Goal: Task Accomplishment & Management: Use online tool/utility

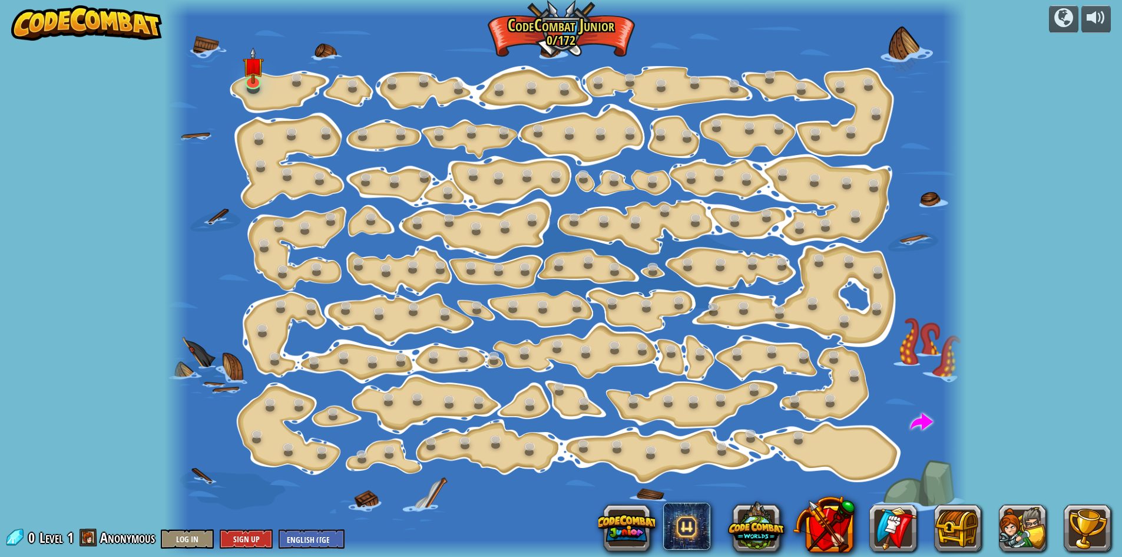
click at [272, 82] on div at bounding box center [565, 278] width 802 height 557
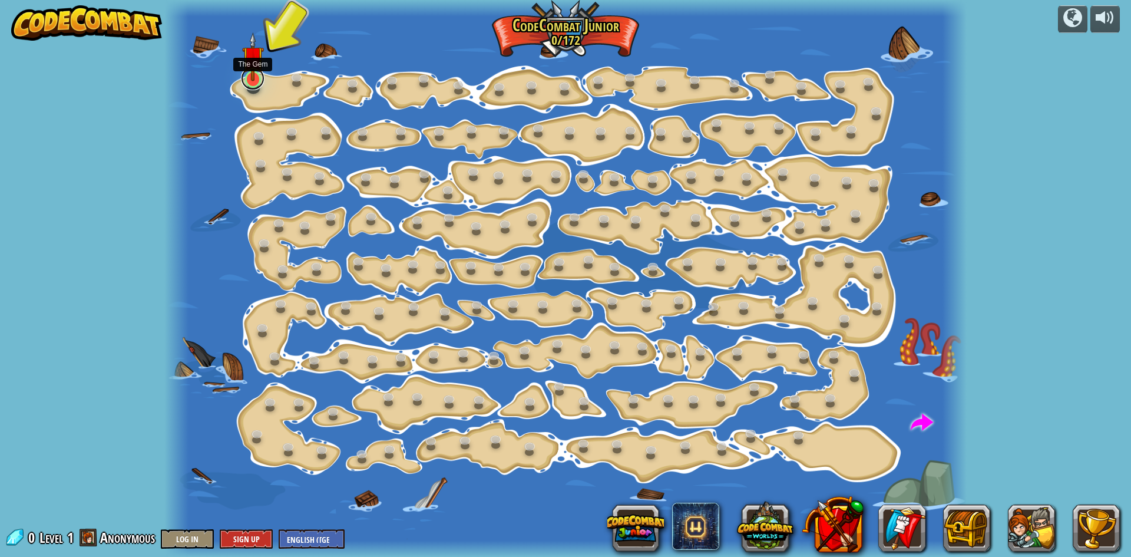
click at [252, 85] on link at bounding box center [253, 79] width 24 height 24
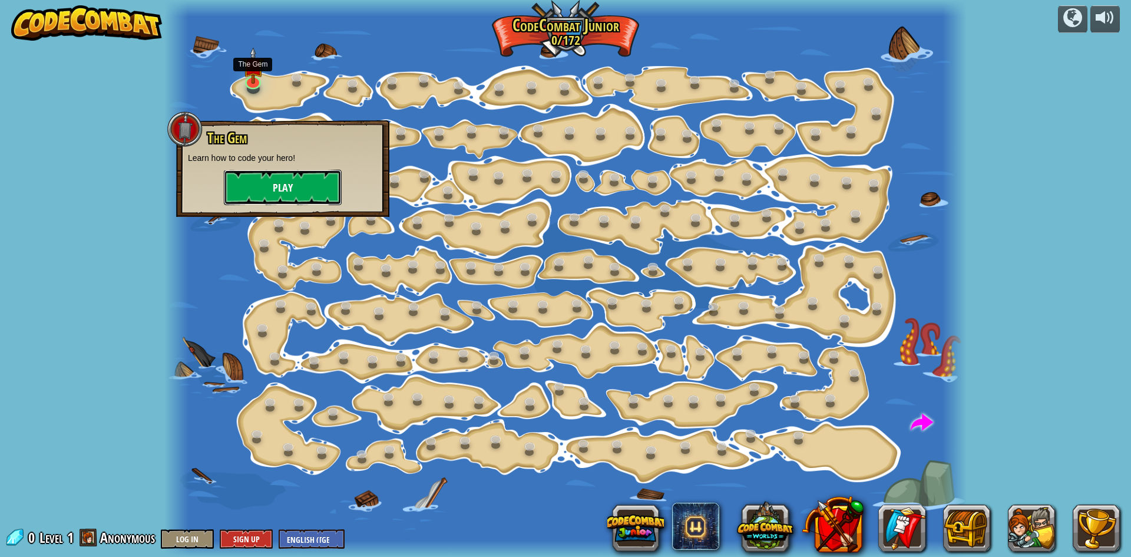
click at [264, 185] on button "Play" at bounding box center [283, 187] width 118 height 35
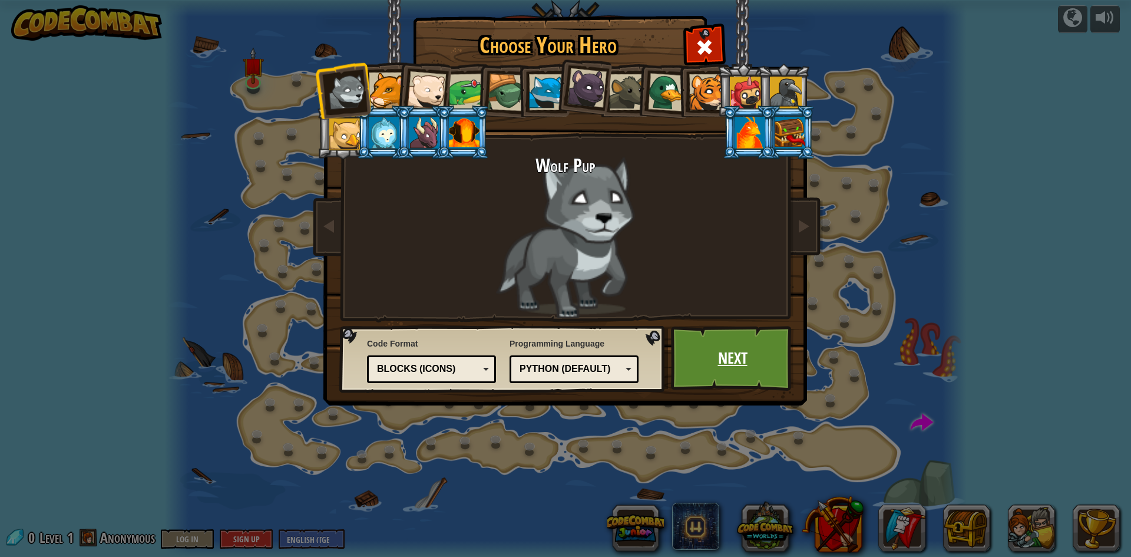
click at [696, 343] on link "Next" at bounding box center [732, 358] width 123 height 65
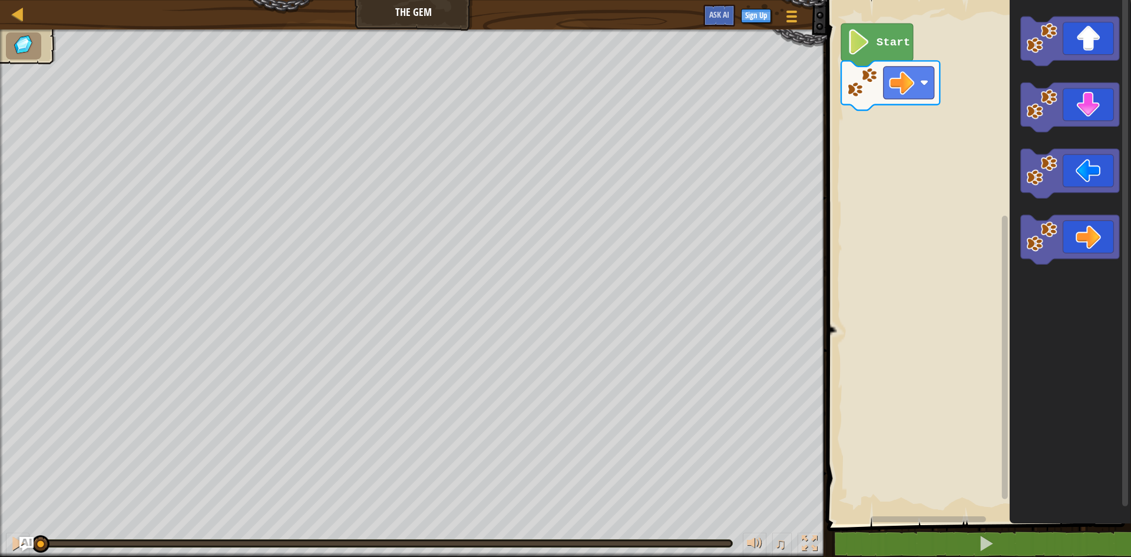
click at [891, 44] on text "Start" at bounding box center [894, 42] width 34 height 13
click at [890, 44] on text "Start" at bounding box center [894, 42] width 34 height 13
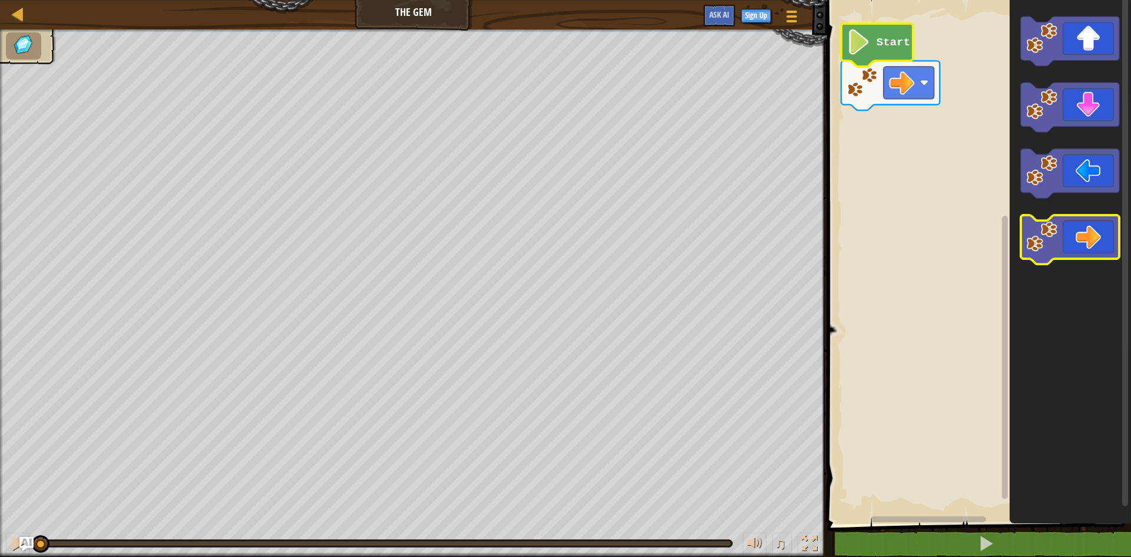
click at [1103, 241] on icon "Blockly Workspace" at bounding box center [1070, 239] width 98 height 49
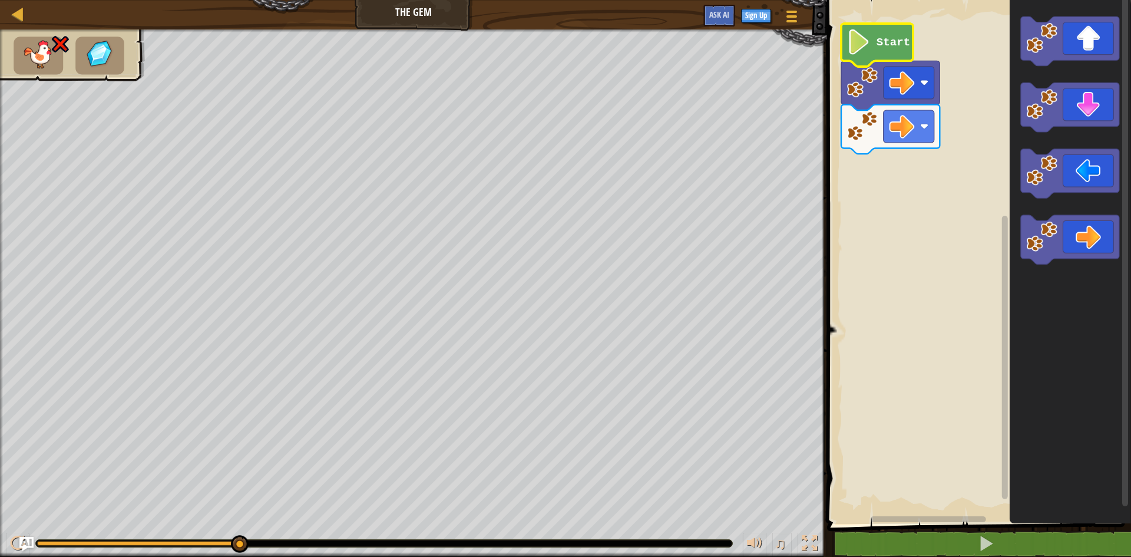
click at [871, 38] on icon "Blockly Workspace" at bounding box center [877, 45] width 72 height 43
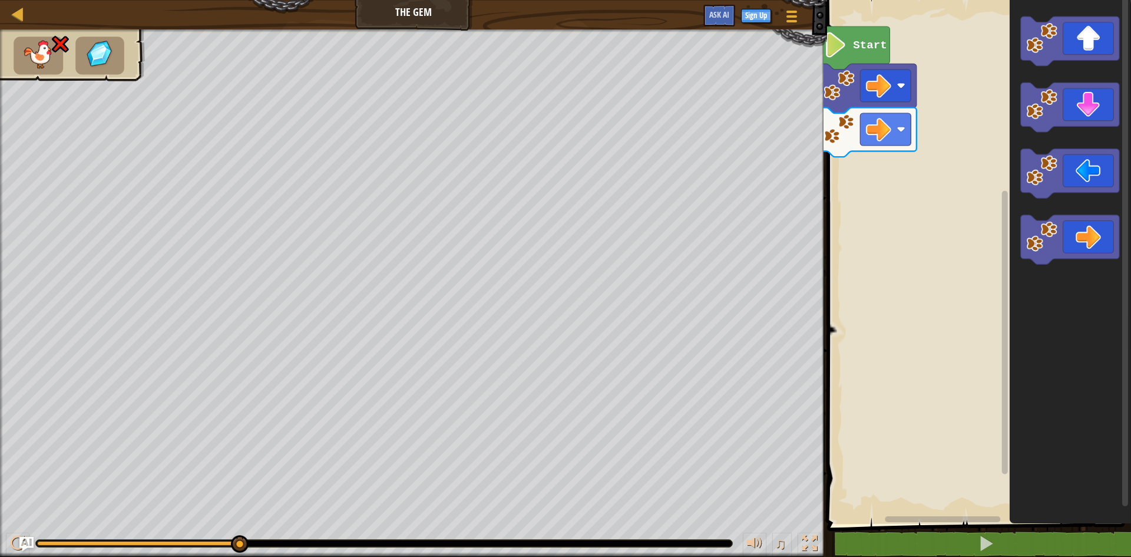
click at [885, 128] on g "Start" at bounding box center [974, 259] width 313 height 530
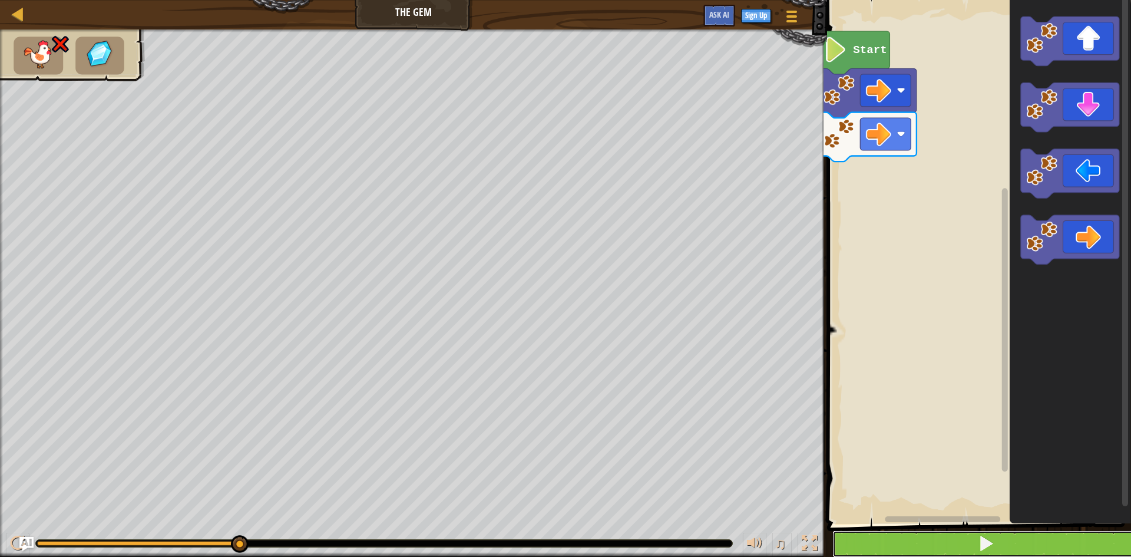
click at [1008, 540] on button at bounding box center [986, 543] width 308 height 27
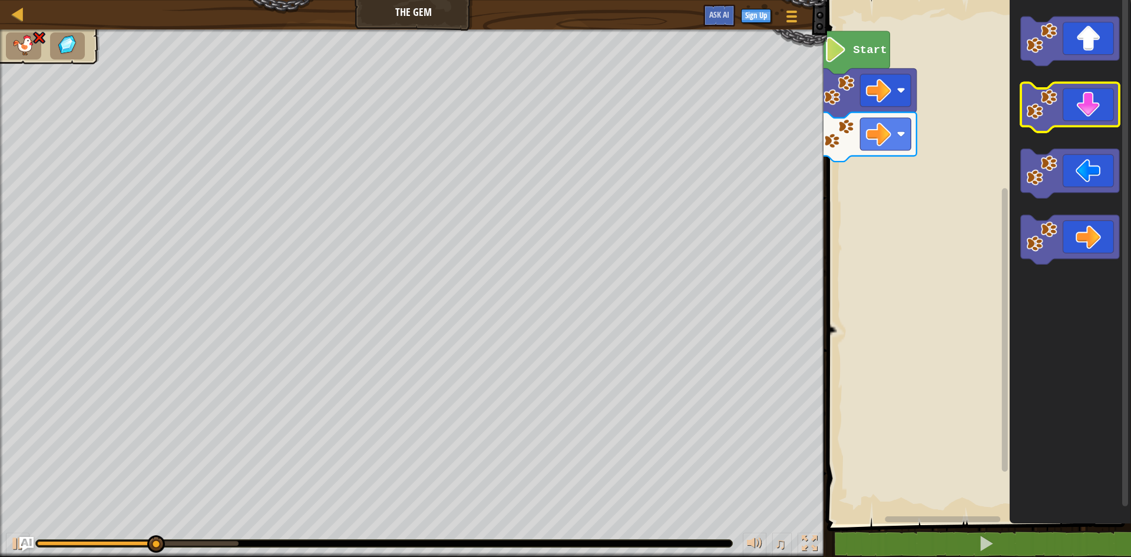
click at [1077, 106] on icon "Blockly Workspace" at bounding box center [1070, 107] width 98 height 49
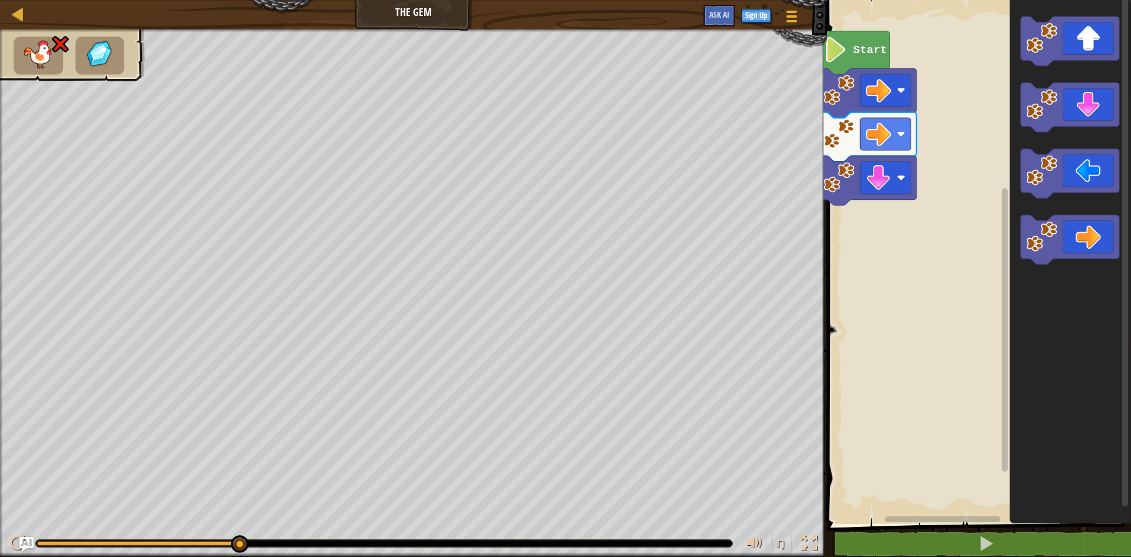
click at [840, 42] on image "Blockly Workspace" at bounding box center [836, 49] width 24 height 25
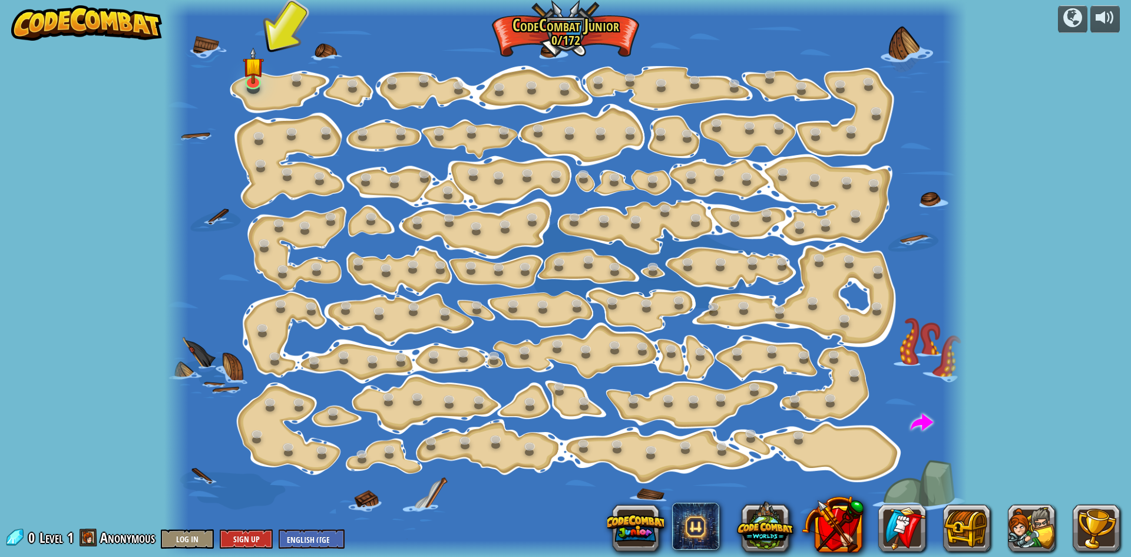
click at [254, 91] on div "Step Change (Locked) Change step arguments. Go Smart (Locked) Now we're really …" at bounding box center [565, 278] width 802 height 557
click at [237, 78] on div at bounding box center [565, 278] width 802 height 557
click at [250, 79] on img at bounding box center [252, 56] width 21 height 49
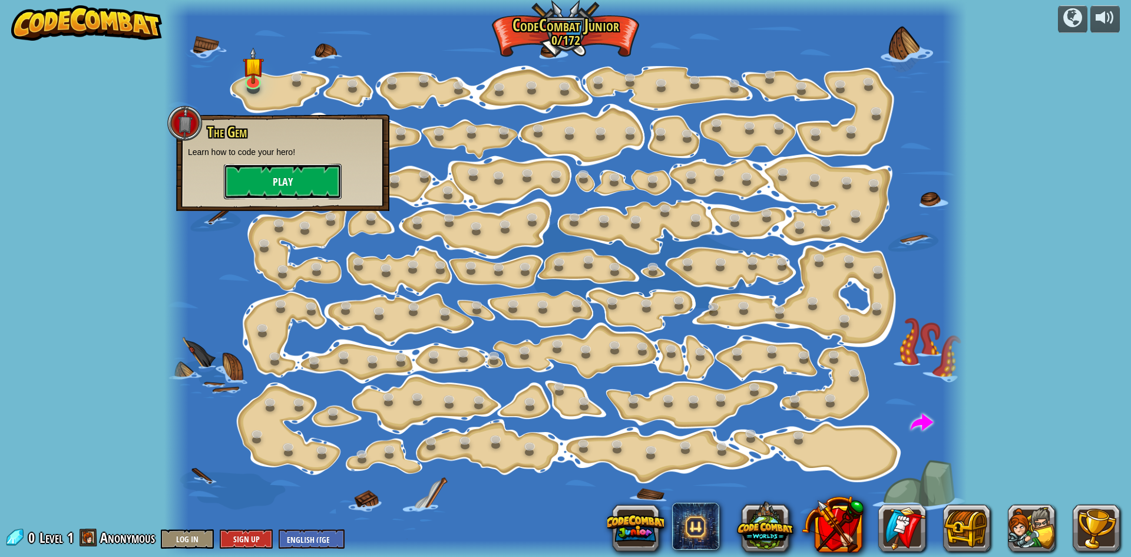
click at [279, 172] on button "Play" at bounding box center [283, 181] width 118 height 35
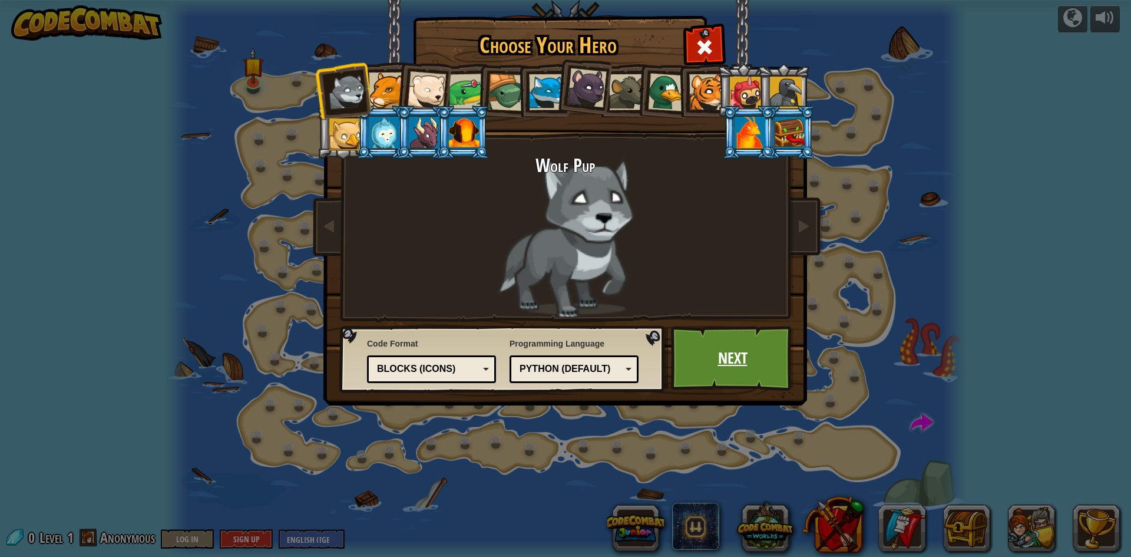
click at [735, 360] on link "Next" at bounding box center [732, 358] width 123 height 65
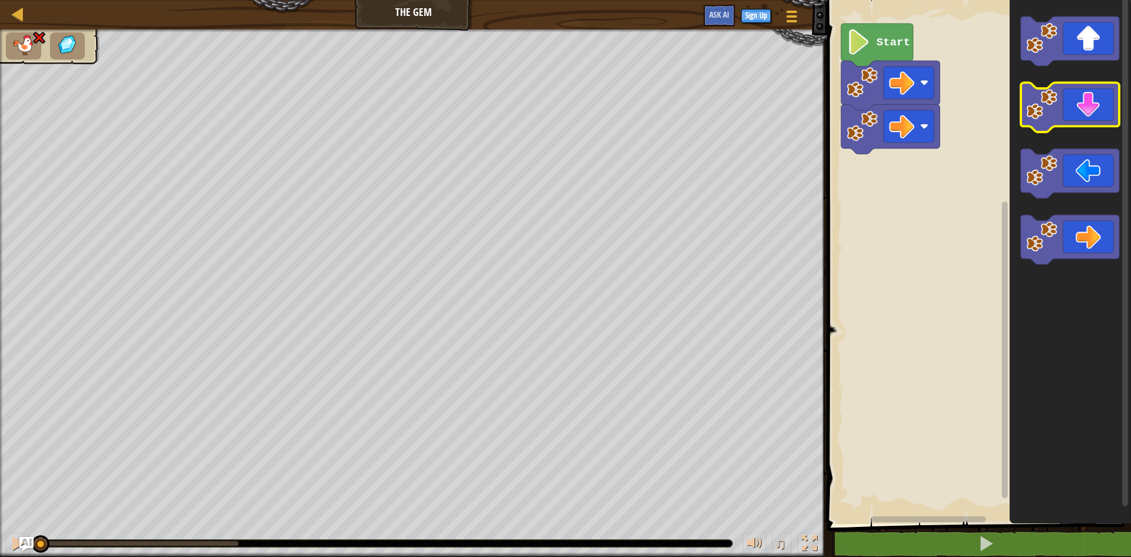
click at [1091, 129] on rect "Blockly Workspace" at bounding box center [1070, 107] width 98 height 49
click at [723, 21] on button "Ask AI" at bounding box center [719, 16] width 32 height 22
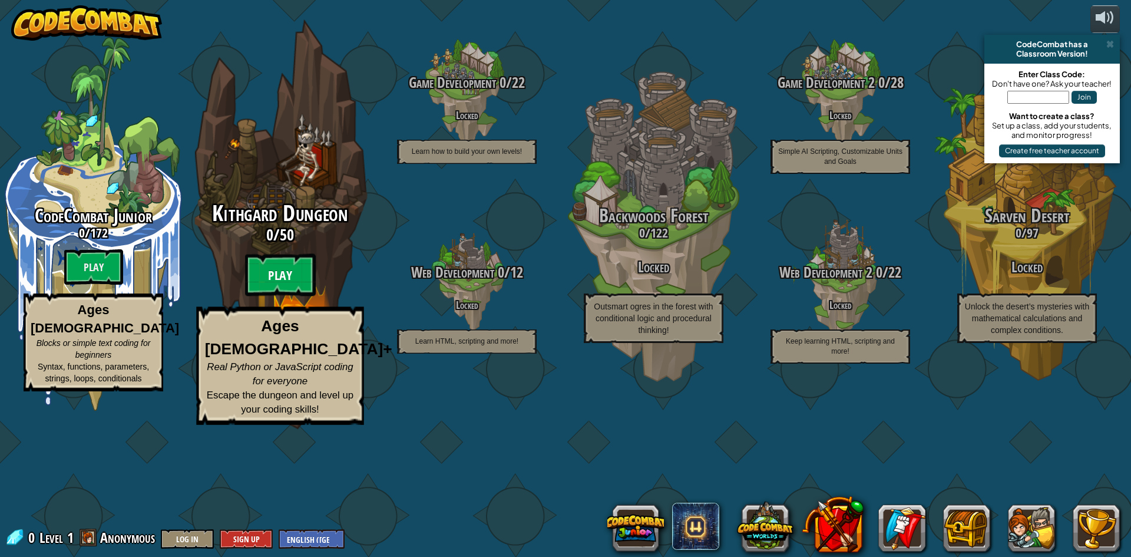
click at [288, 296] on btn "Play" at bounding box center [280, 275] width 71 height 42
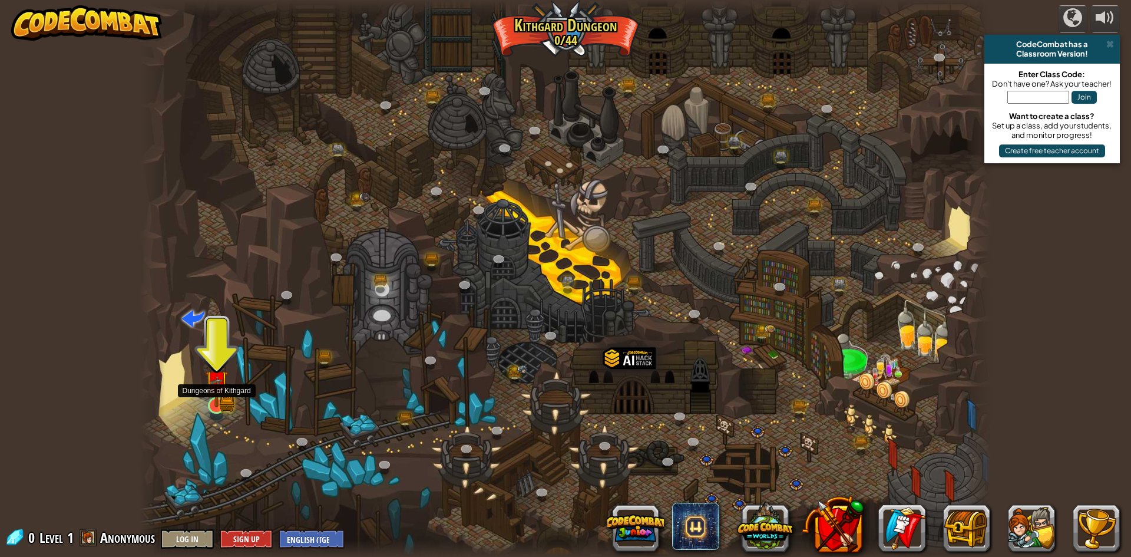
click at [215, 386] on img at bounding box center [217, 383] width 14 height 14
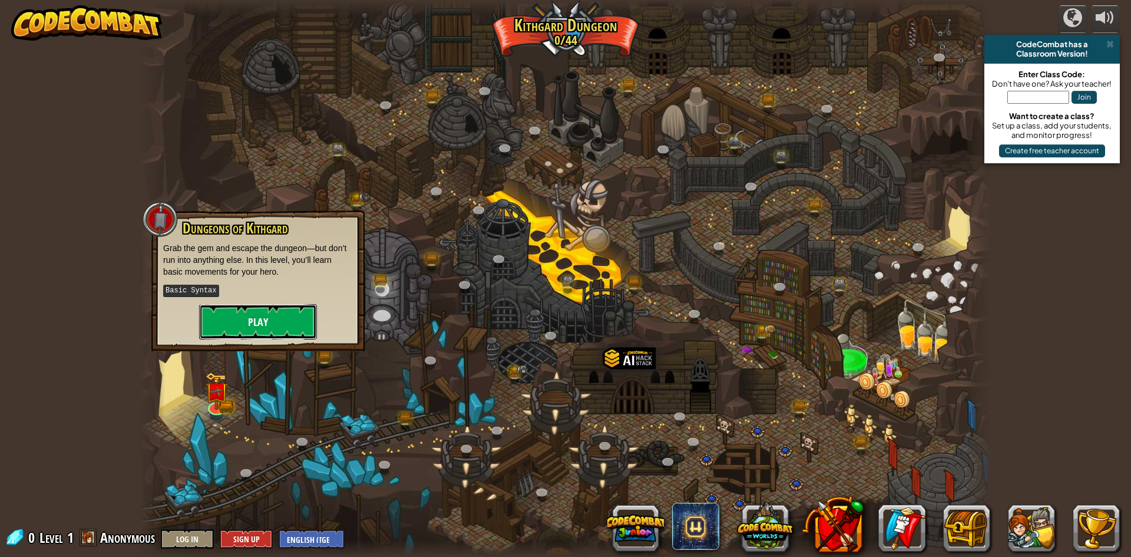
click at [291, 319] on button "Play" at bounding box center [258, 321] width 118 height 35
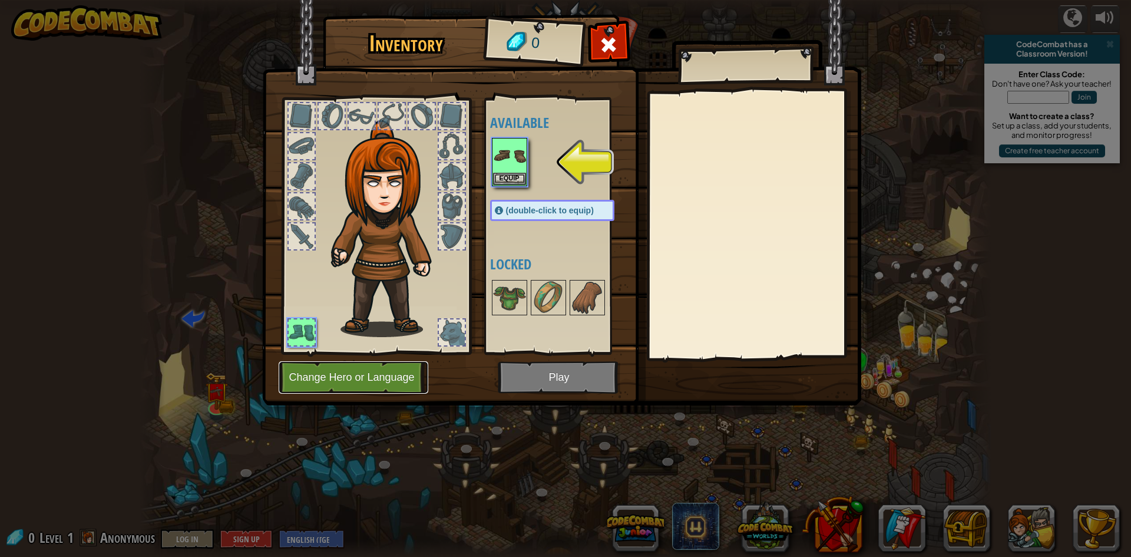
click at [345, 363] on button "Change Hero or Language" at bounding box center [354, 377] width 150 height 32
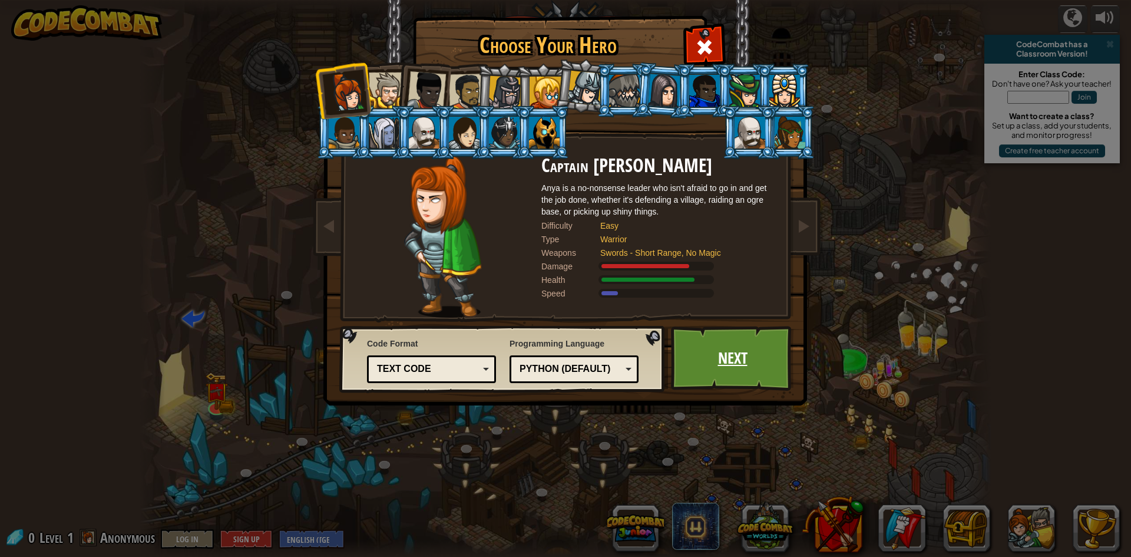
click at [706, 369] on link "Next" at bounding box center [732, 358] width 123 height 65
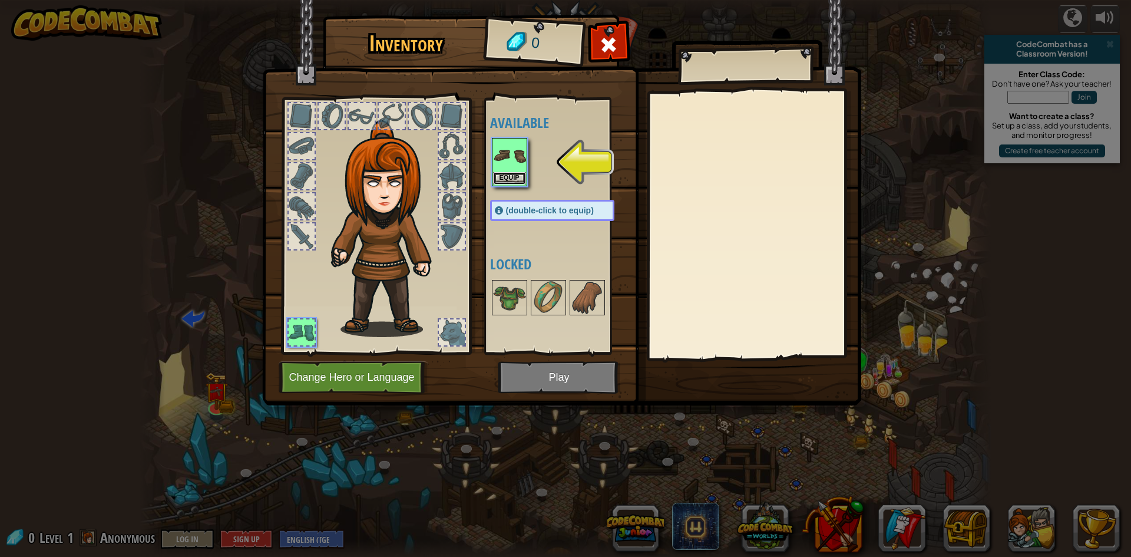
click at [504, 176] on button "Equip" at bounding box center [509, 178] width 33 height 12
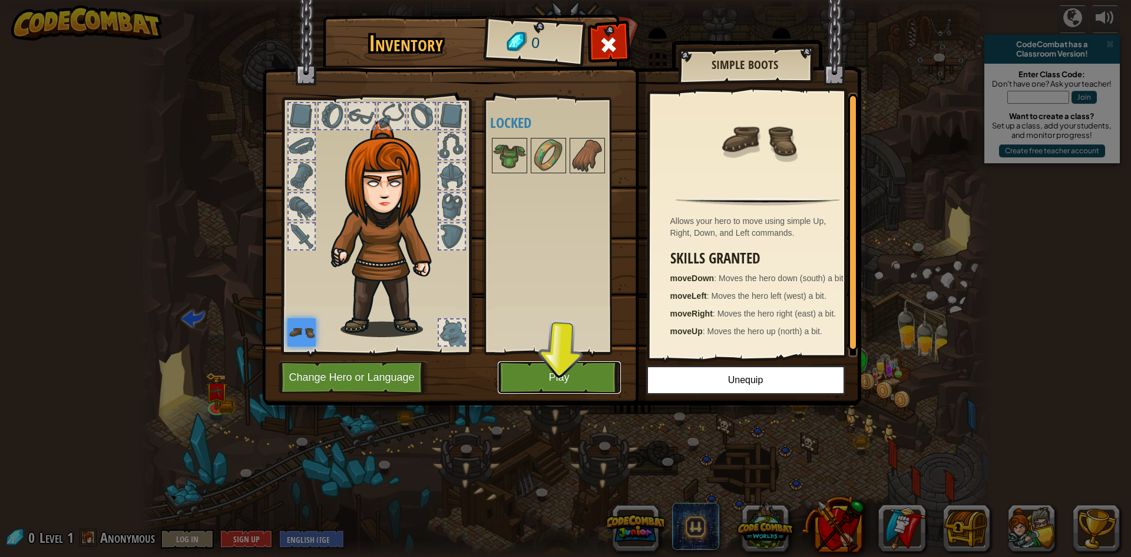
click at [567, 372] on button "Play" at bounding box center [559, 377] width 123 height 32
click at [568, 372] on button "Play" at bounding box center [559, 377] width 123 height 32
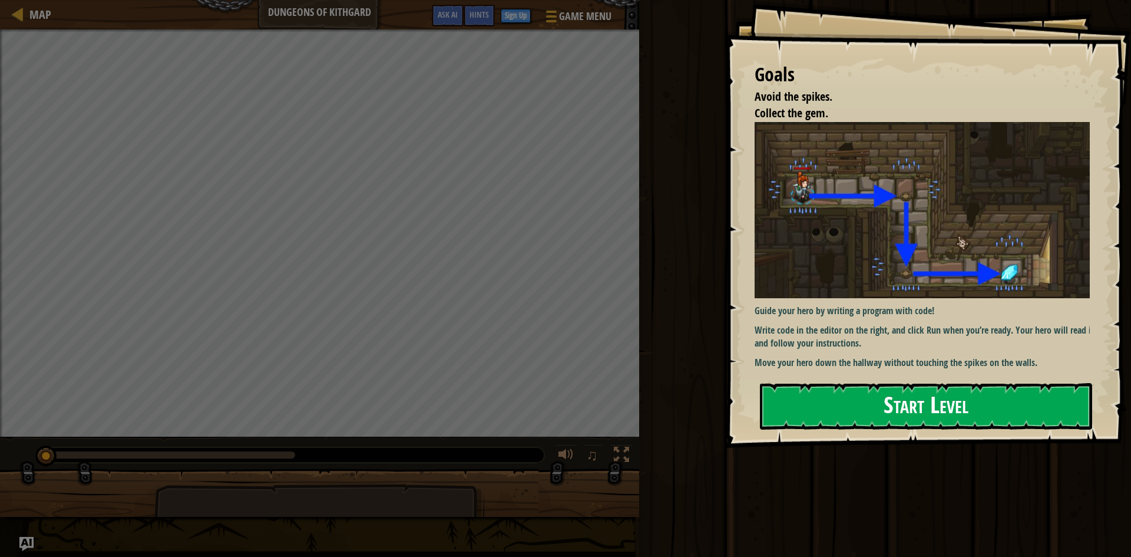
click at [855, 225] on img at bounding box center [927, 210] width 344 height 176
click at [838, 376] on div "Goals Avoid the spikes. Collect the gem. Guide your hero by writing a program w…" at bounding box center [928, 224] width 406 height 448
click at [835, 411] on button "Start Level" at bounding box center [926, 406] width 332 height 47
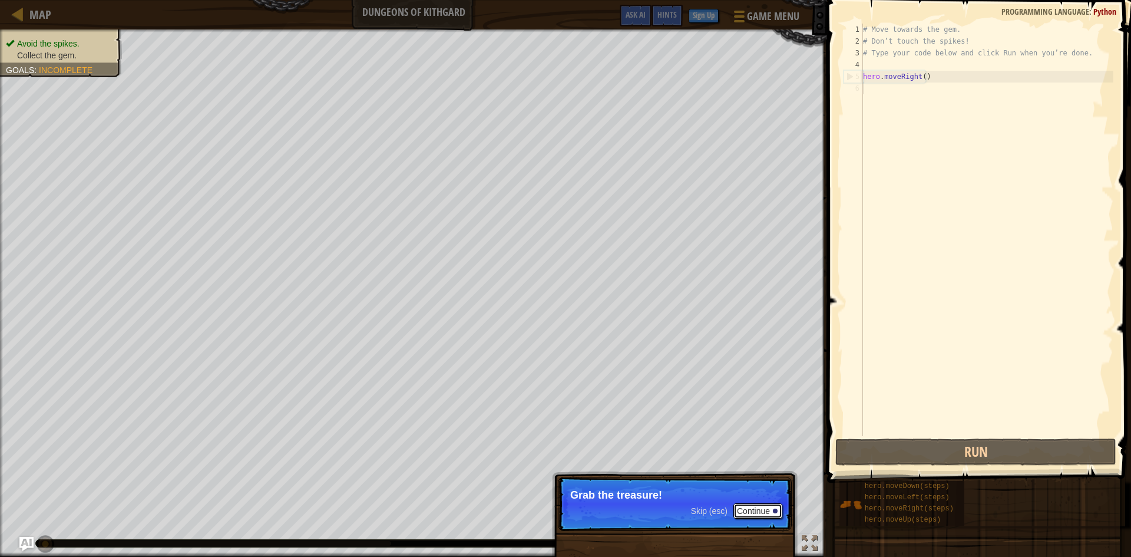
click at [780, 505] on button "Continue" at bounding box center [757, 510] width 49 height 15
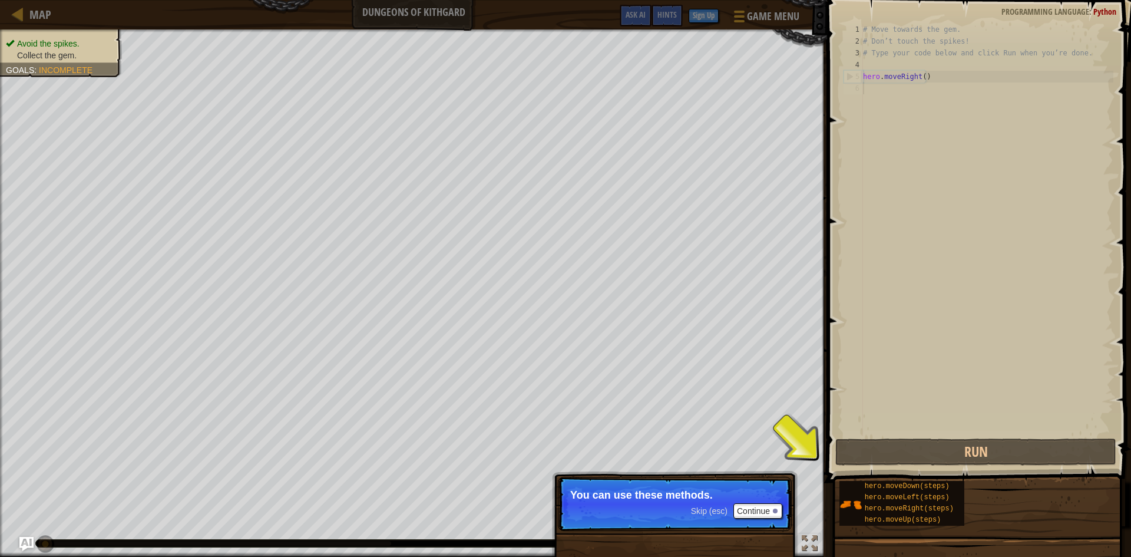
click at [729, 543] on div "Skip (esc) Continue You can use these methods." at bounding box center [675, 564] width 246 height 174
click at [909, 455] on button "Run" at bounding box center [975, 451] width 281 height 27
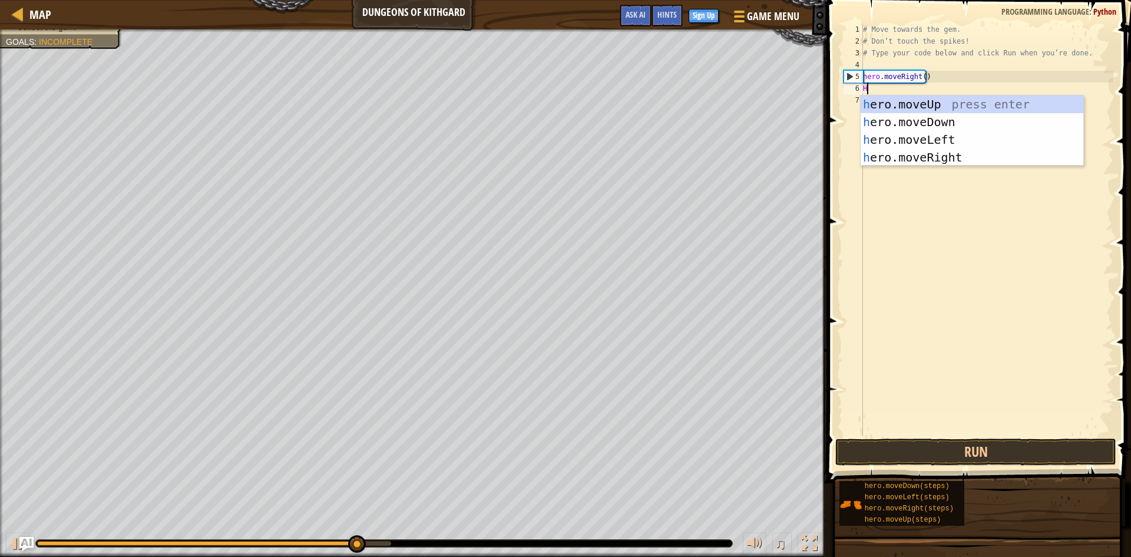
type textarea "HR"
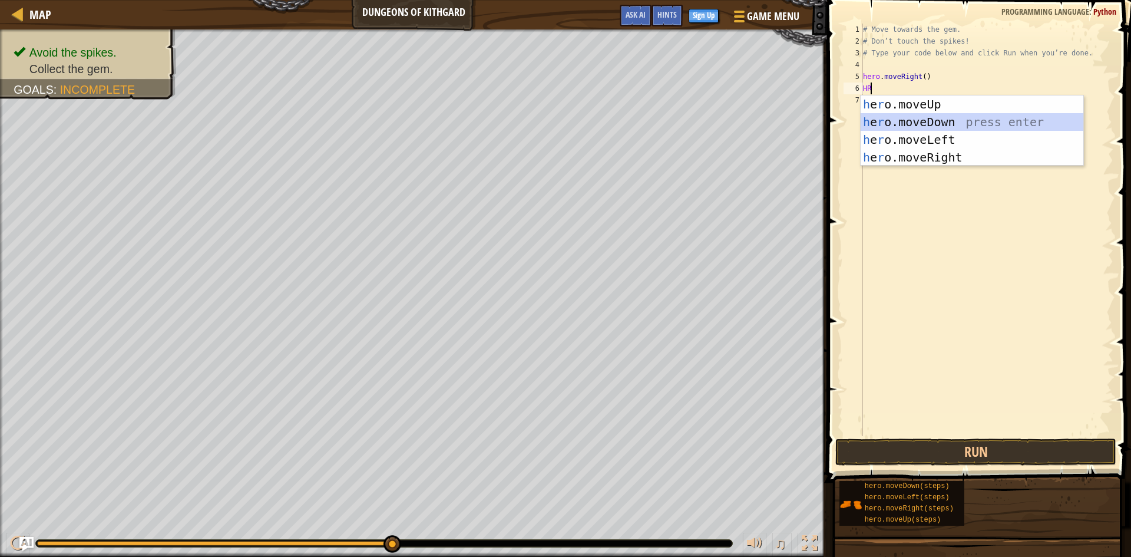
click at [934, 116] on div "h e r o.moveUp press enter h e r o.moveDown press enter h e r o.moveLeft press …" at bounding box center [972, 148] width 223 height 106
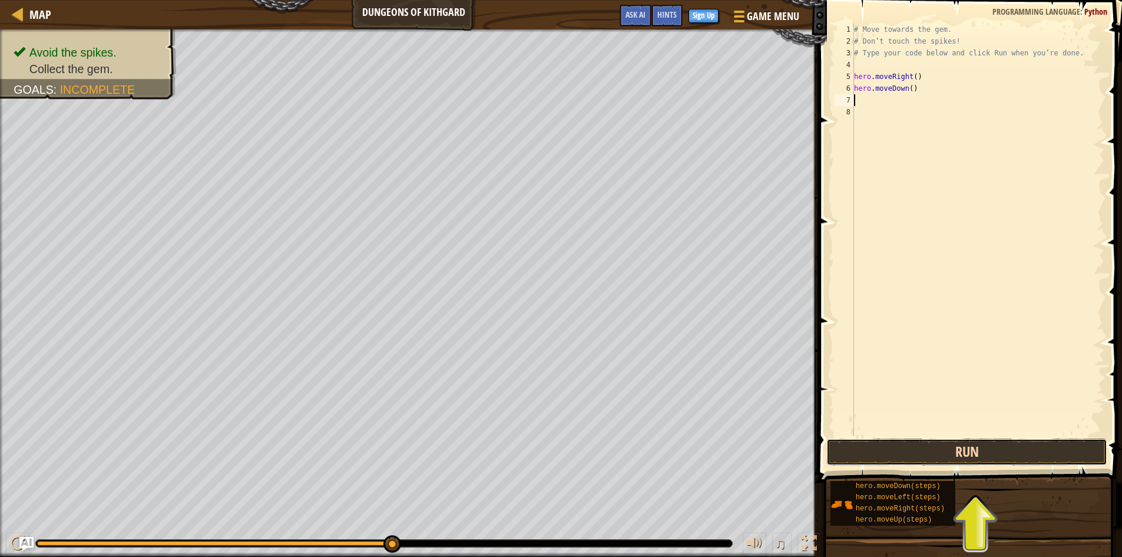
click at [963, 453] on button "Run" at bounding box center [967, 451] width 281 height 27
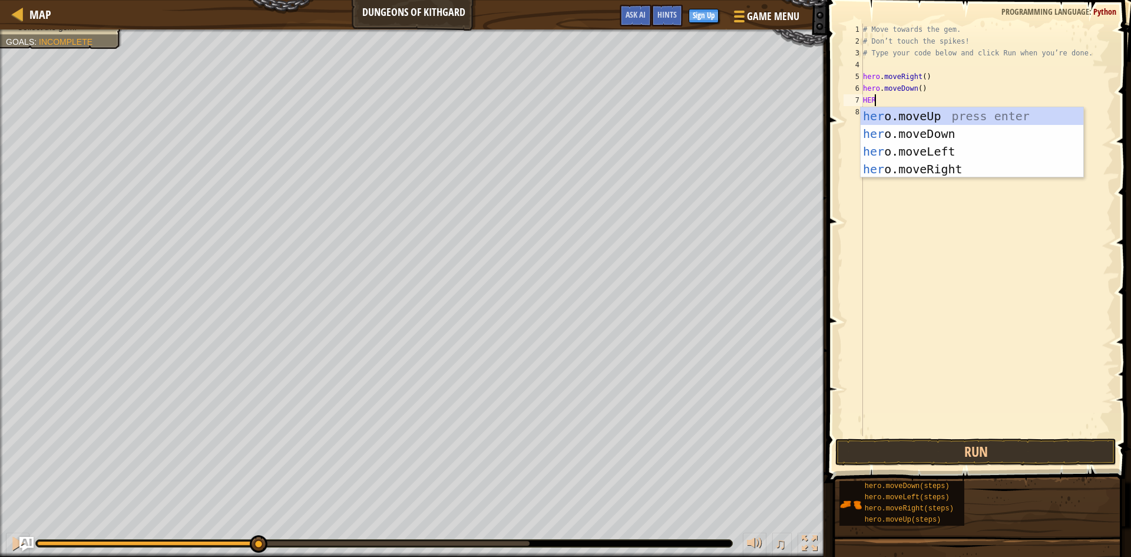
scroll to position [5, 1]
type textarea "HERO"
click at [927, 132] on div "hero .moveUp press enter hero .moveDown press enter hero .moveLeft press enter …" at bounding box center [972, 160] width 223 height 106
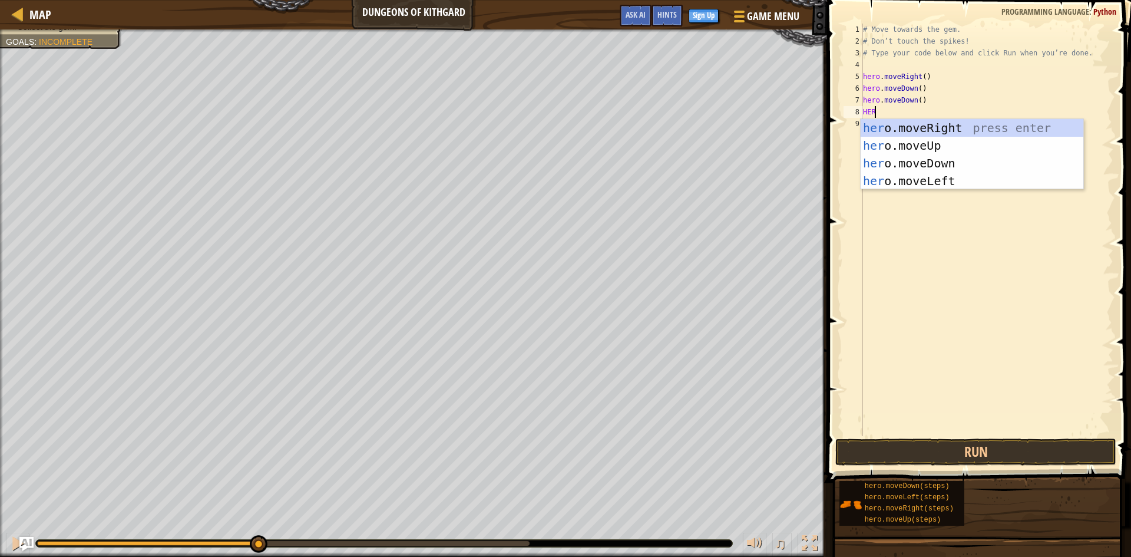
type textarea "HERO"
click at [918, 176] on div "hero .moveUp press enter hero .moveDown press enter hero .moveLeft press enter …" at bounding box center [972, 172] width 223 height 106
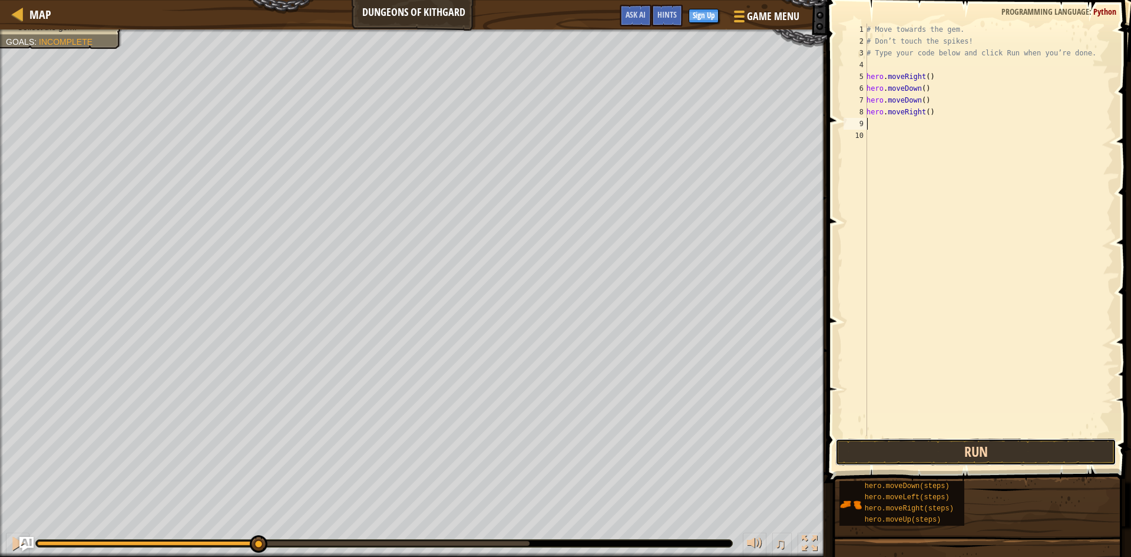
click at [931, 458] on button "Run" at bounding box center [975, 451] width 281 height 27
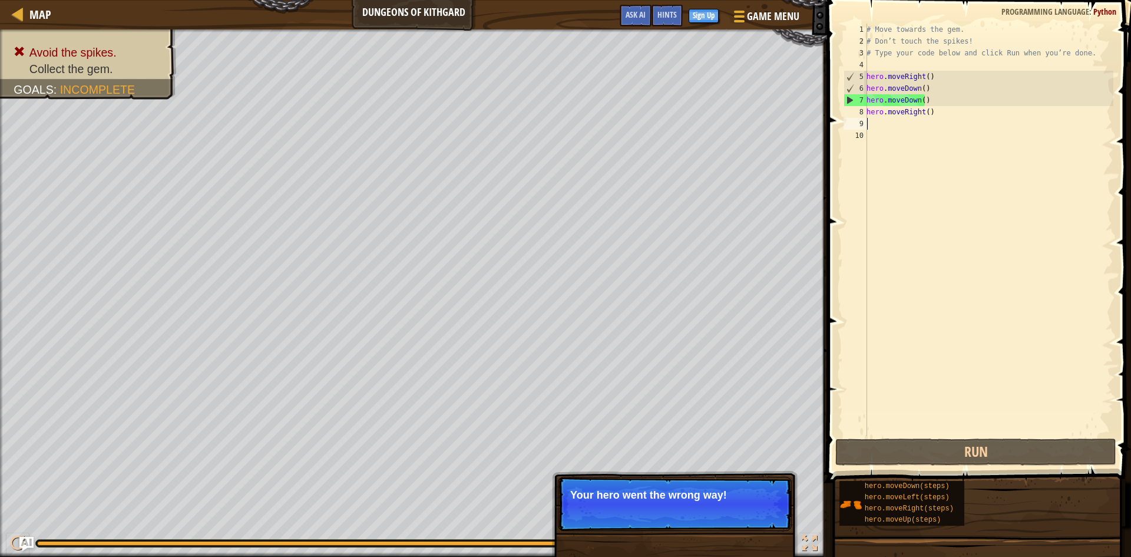
click at [858, 100] on div "7" at bounding box center [855, 100] width 23 height 12
click at [634, 11] on span "Ask AI" at bounding box center [636, 14] width 20 height 11
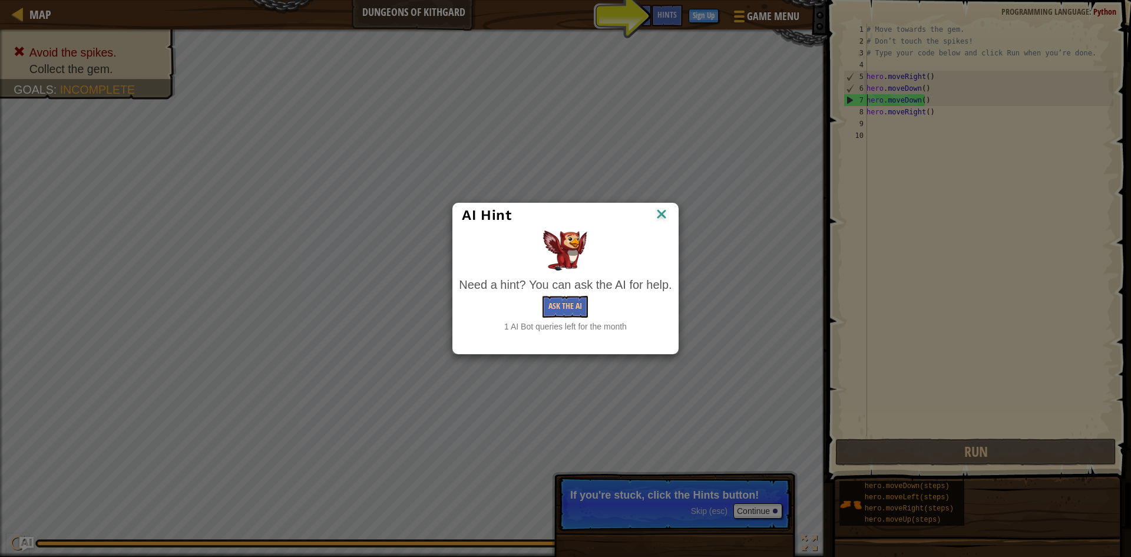
click at [677, 14] on div "AI Hint Need a hint? You can ask the AI for help. Ask the AI 1 AI Bot queries l…" at bounding box center [565, 278] width 1131 height 557
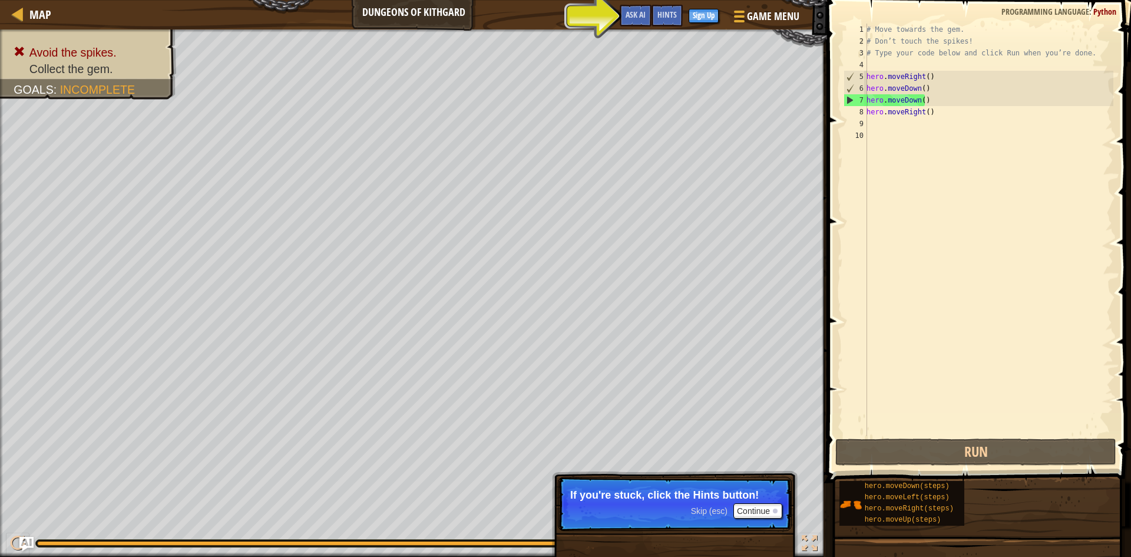
click at [677, 14] on div "Hints" at bounding box center [667, 16] width 31 height 22
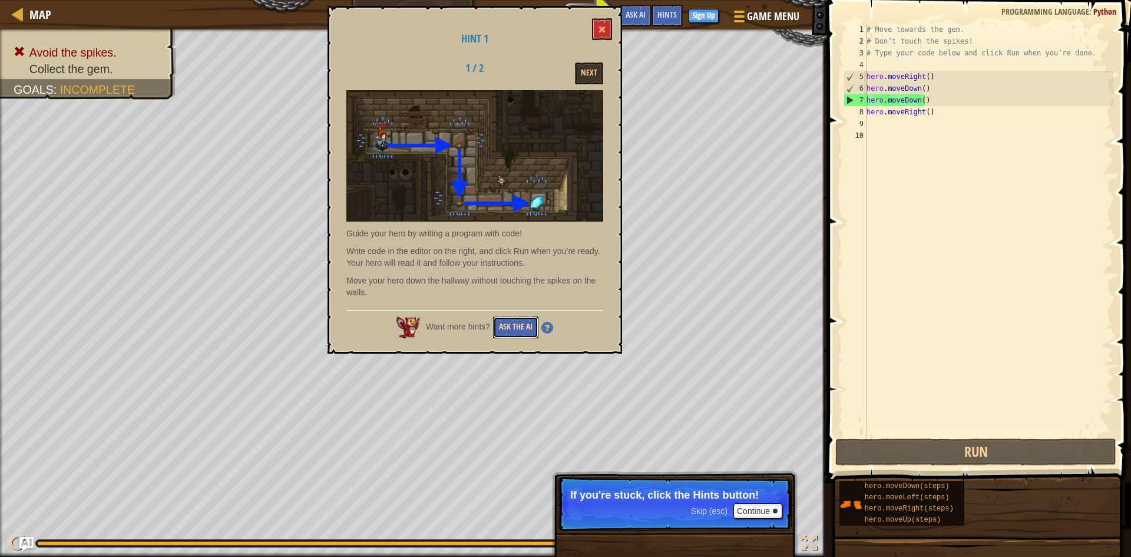
click at [513, 334] on button "Ask the AI" at bounding box center [515, 327] width 45 height 22
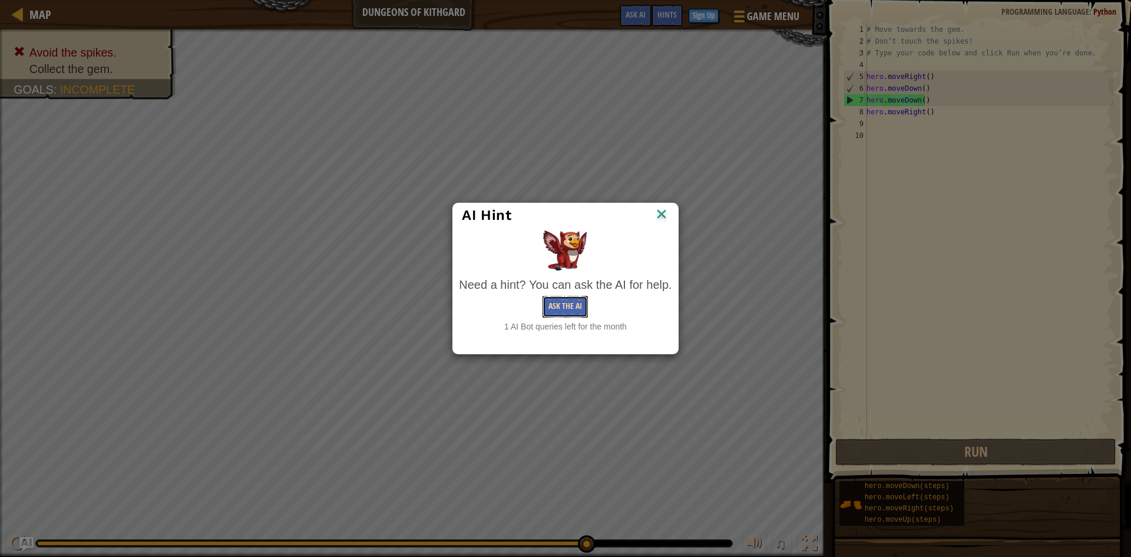
click at [566, 313] on button "Ask the AI" at bounding box center [565, 307] width 45 height 22
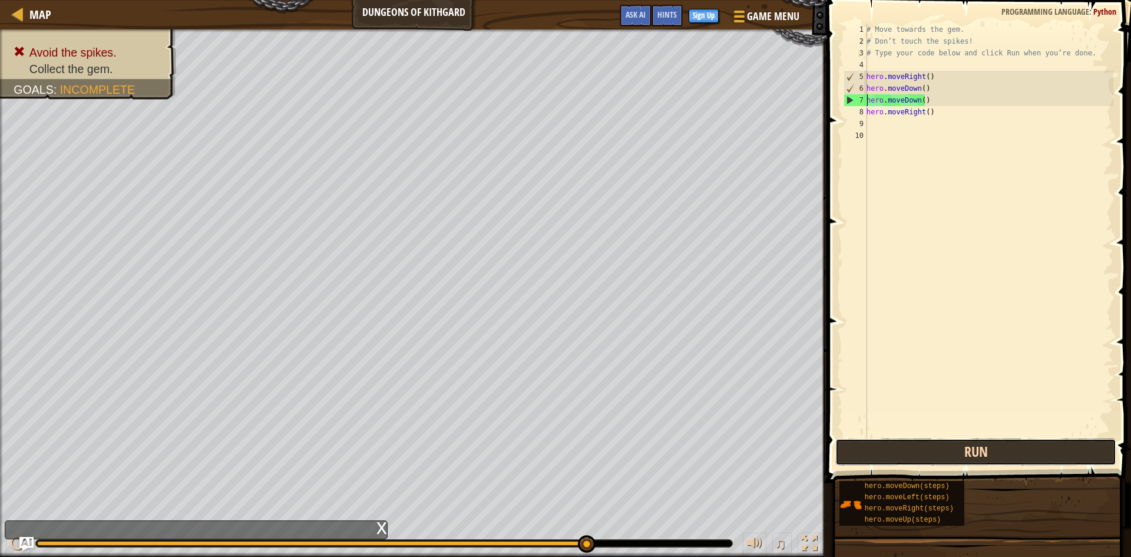
click at [943, 458] on button "Run" at bounding box center [975, 451] width 281 height 27
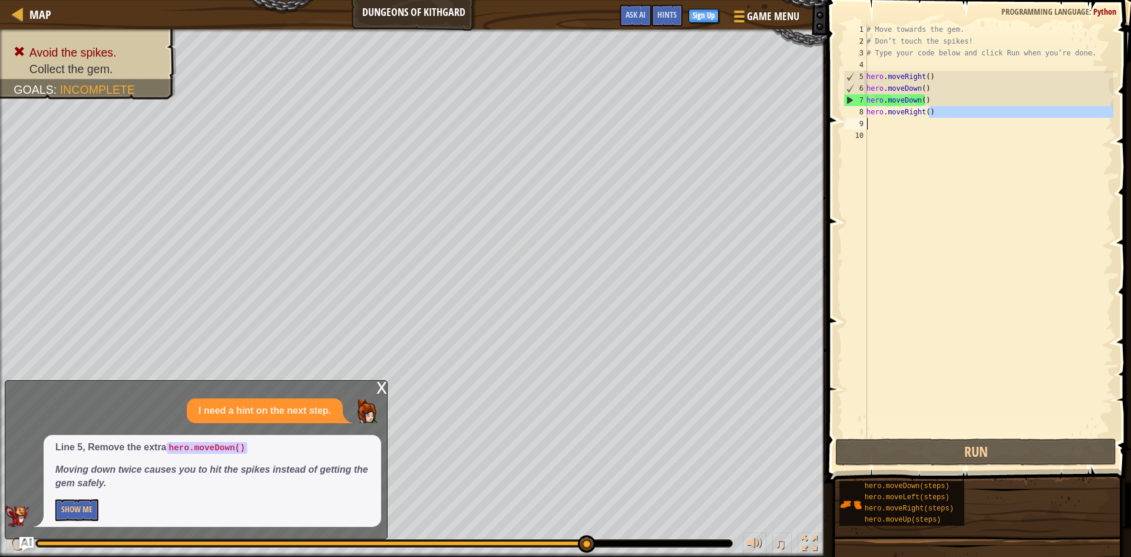
drag, startPoint x: 938, startPoint y: 113, endPoint x: 848, endPoint y: 125, distance: 90.4
click at [848, 125] on div "hero.moveDown() 1 2 3 4 5 6 7 8 9 10 # Move towards the gem. # Don’t touch the …" at bounding box center [977, 230] width 272 height 412
click at [929, 111] on div "# Move towards the gem. # Don’t touch the spikes! # Type your code below and cl…" at bounding box center [988, 230] width 249 height 412
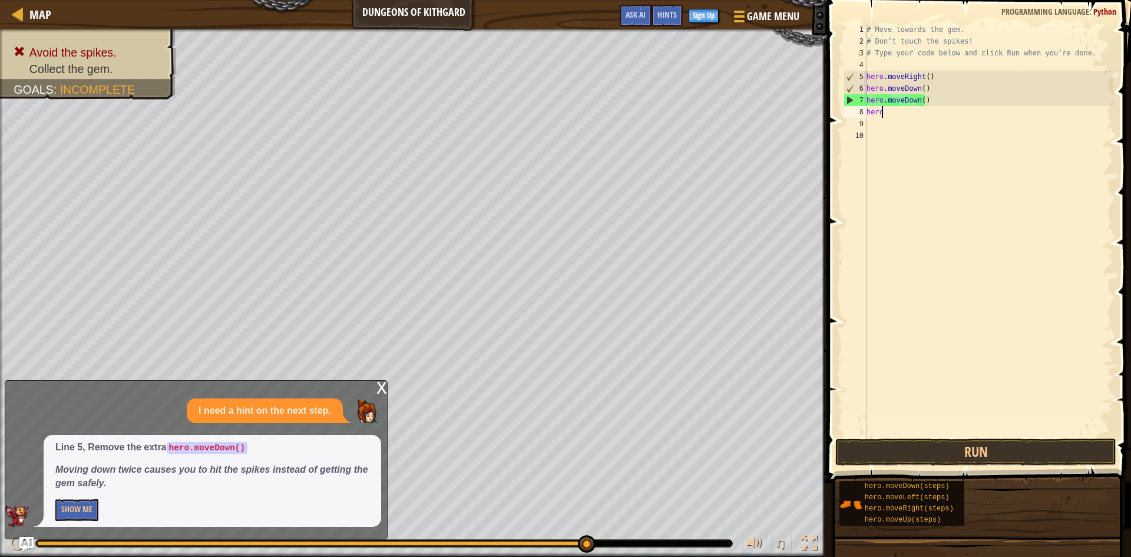
type textarea "h"
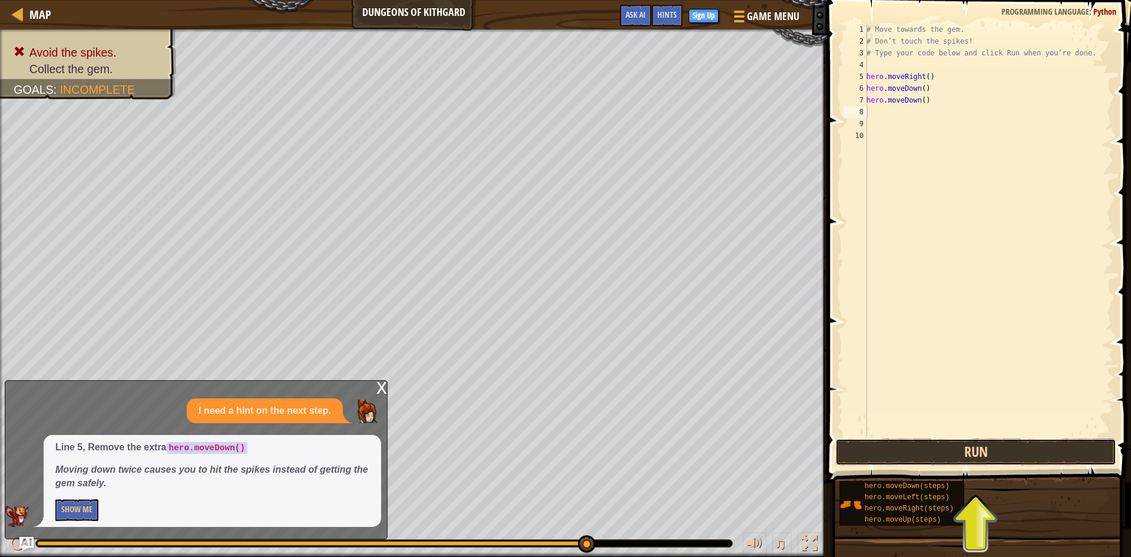
click at [956, 461] on button "Run" at bounding box center [975, 451] width 281 height 27
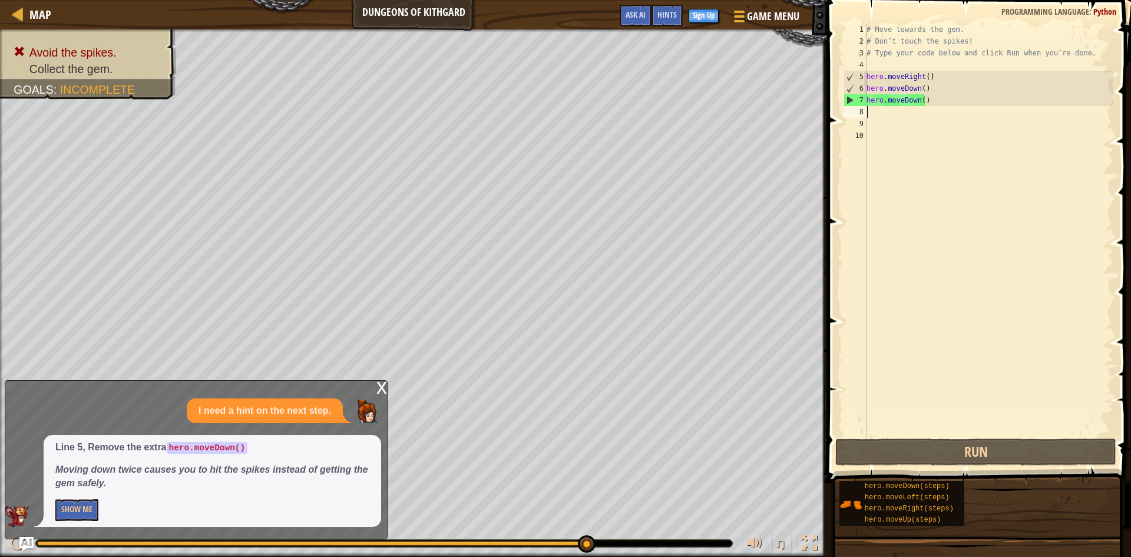
click at [382, 388] on div "x" at bounding box center [381, 387] width 11 height 12
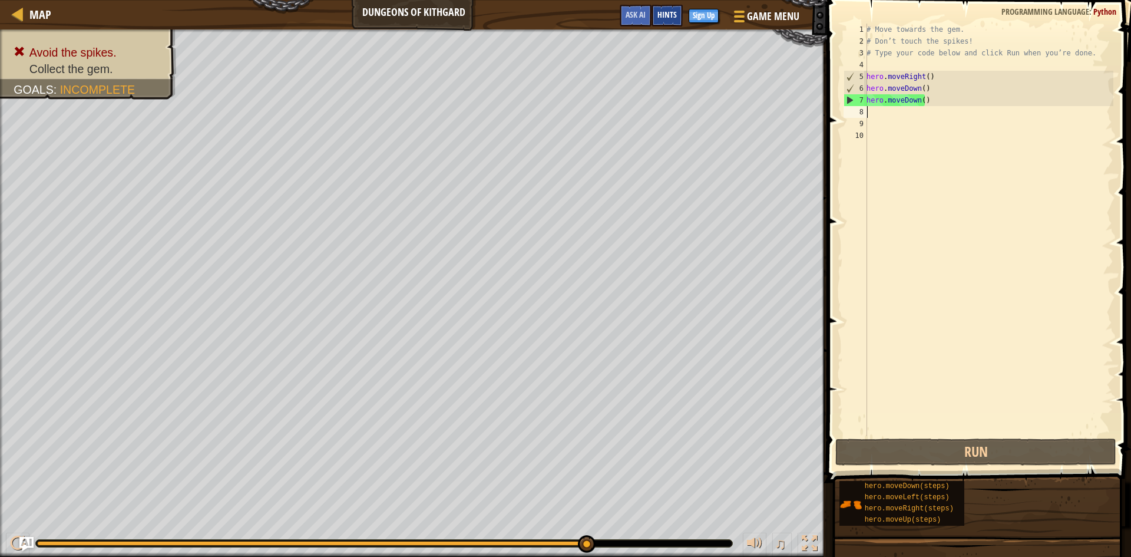
click at [653, 15] on div "Hints" at bounding box center [667, 16] width 31 height 22
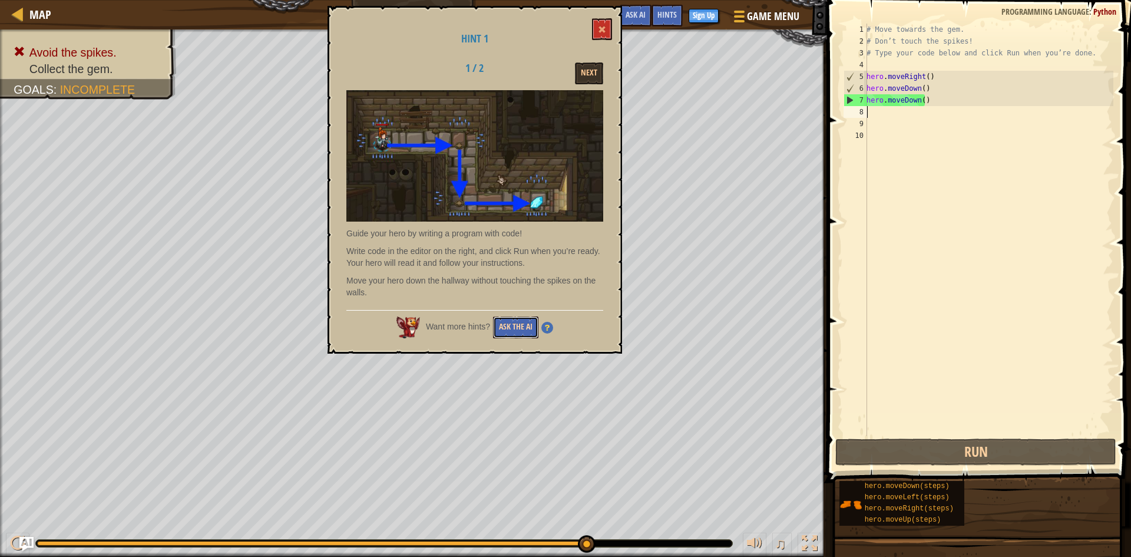
click at [527, 330] on button "Ask the AI" at bounding box center [515, 327] width 45 height 22
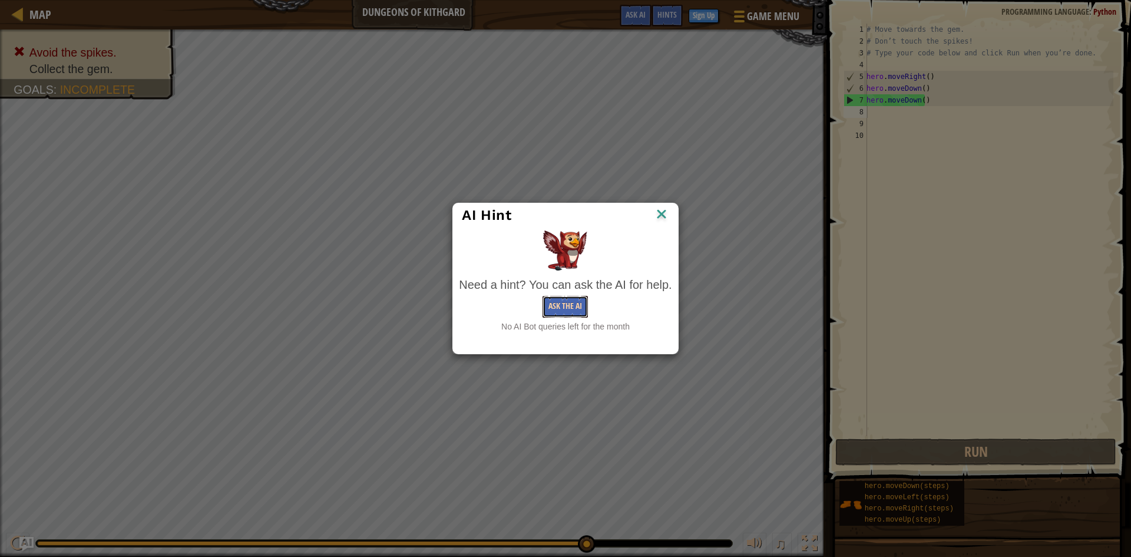
click at [554, 297] on button "Ask the AI" at bounding box center [565, 307] width 45 height 22
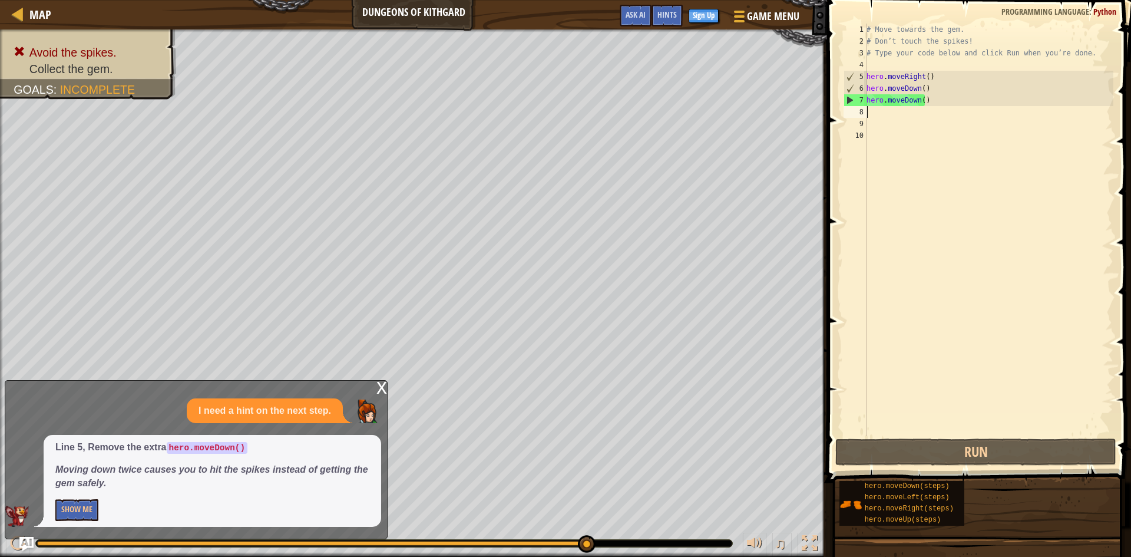
click at [292, 408] on p "I need a hint on the next step." at bounding box center [265, 411] width 133 height 14
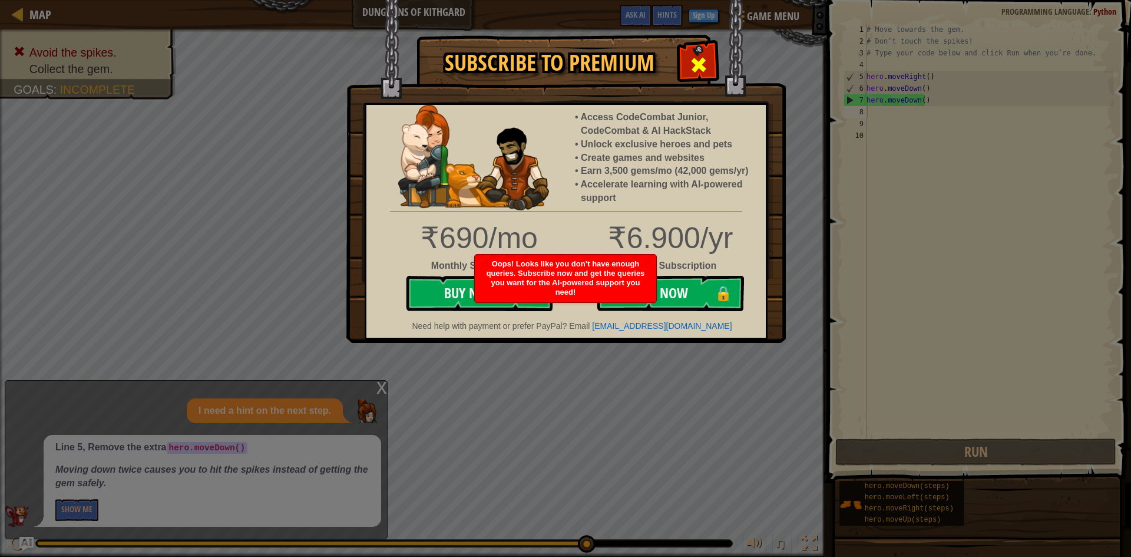
click at [696, 66] on span at bounding box center [698, 64] width 19 height 19
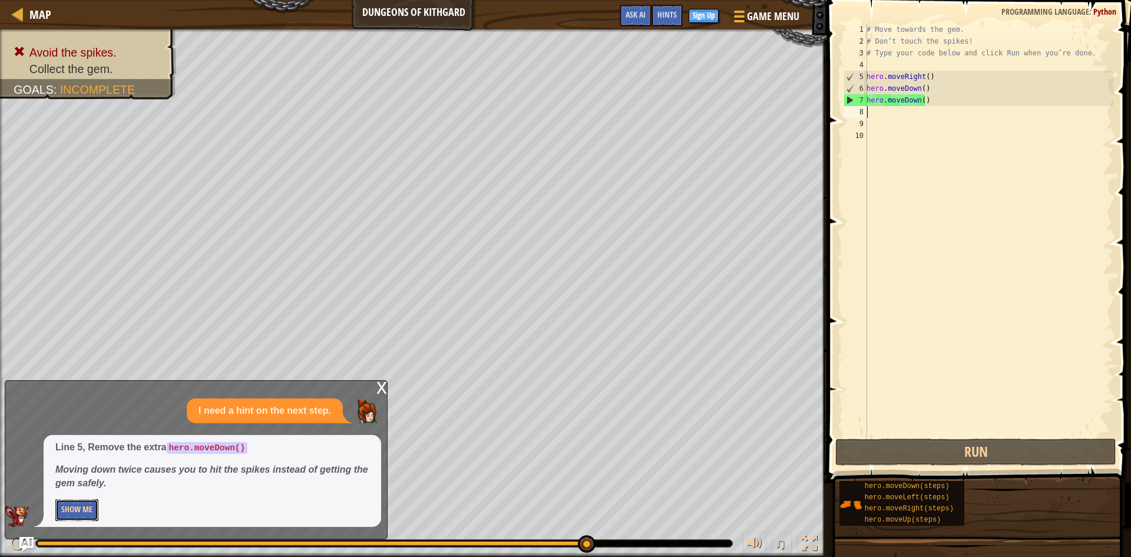
click at [83, 516] on button "Show Me" at bounding box center [76, 510] width 43 height 22
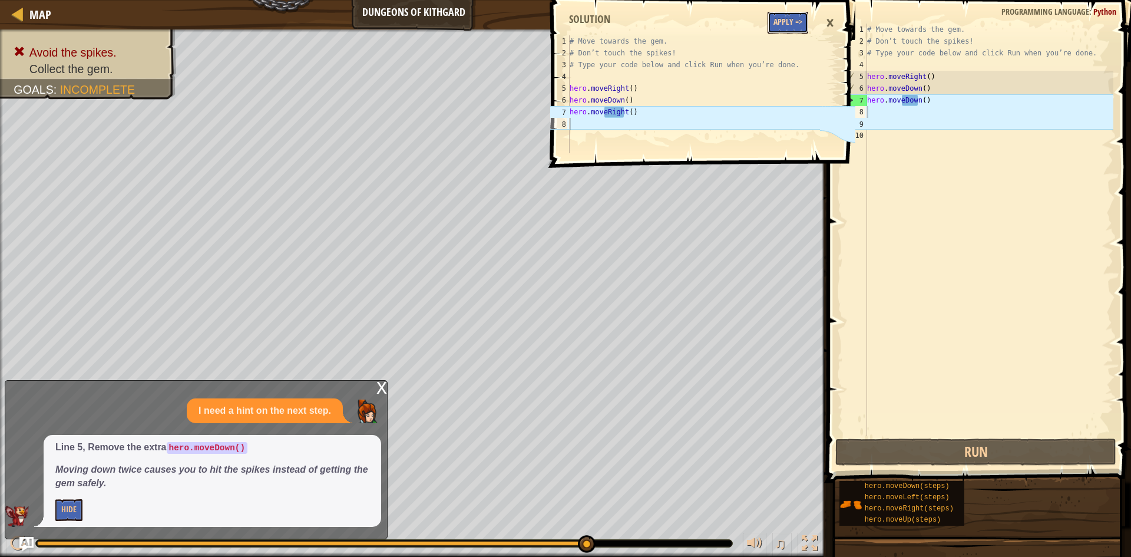
click at [775, 22] on button "Apply =>" at bounding box center [788, 23] width 41 height 22
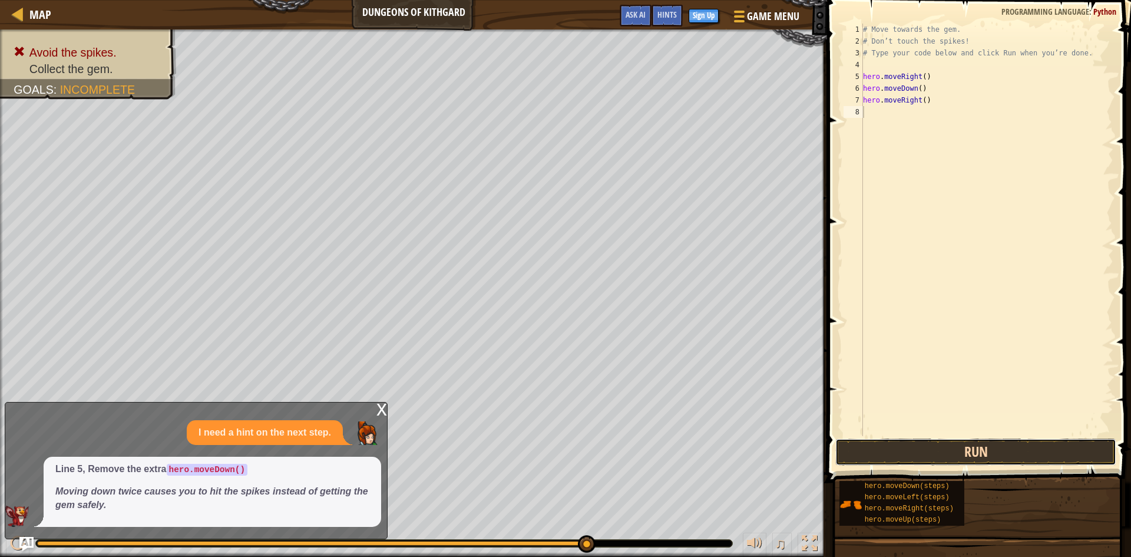
click at [938, 449] on button "Run" at bounding box center [975, 451] width 281 height 27
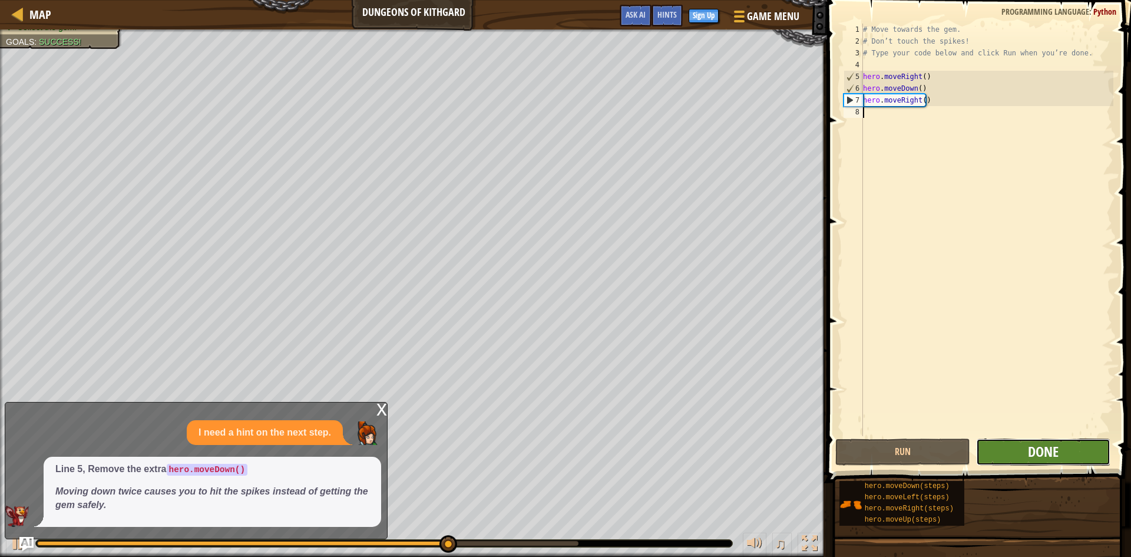
click at [1030, 444] on span "Done" at bounding box center [1043, 451] width 31 height 19
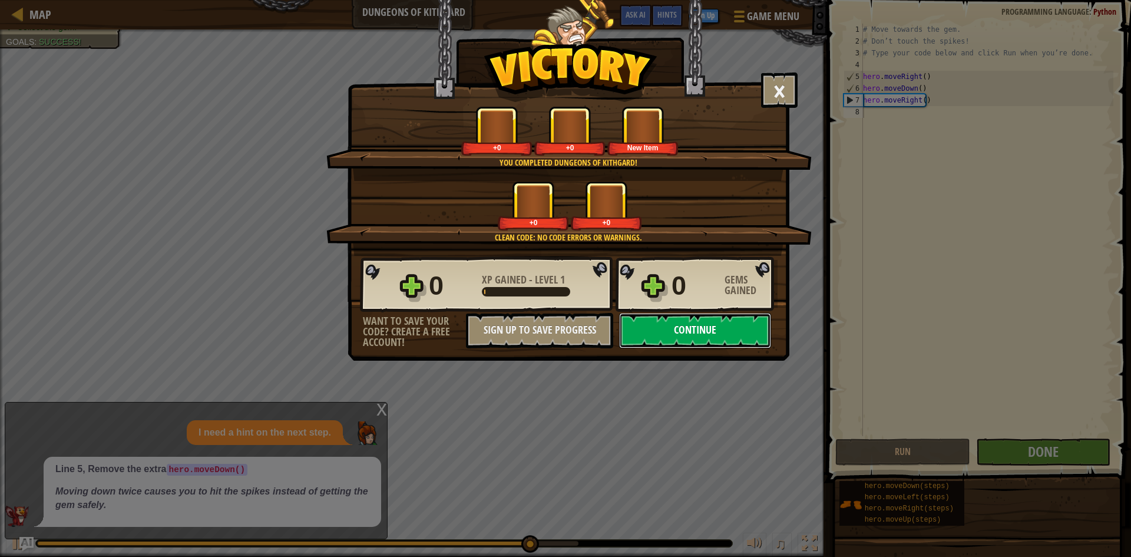
click at [673, 319] on button "Continue" at bounding box center [695, 330] width 152 height 35
